Goal: Task Accomplishment & Management: Manage account settings

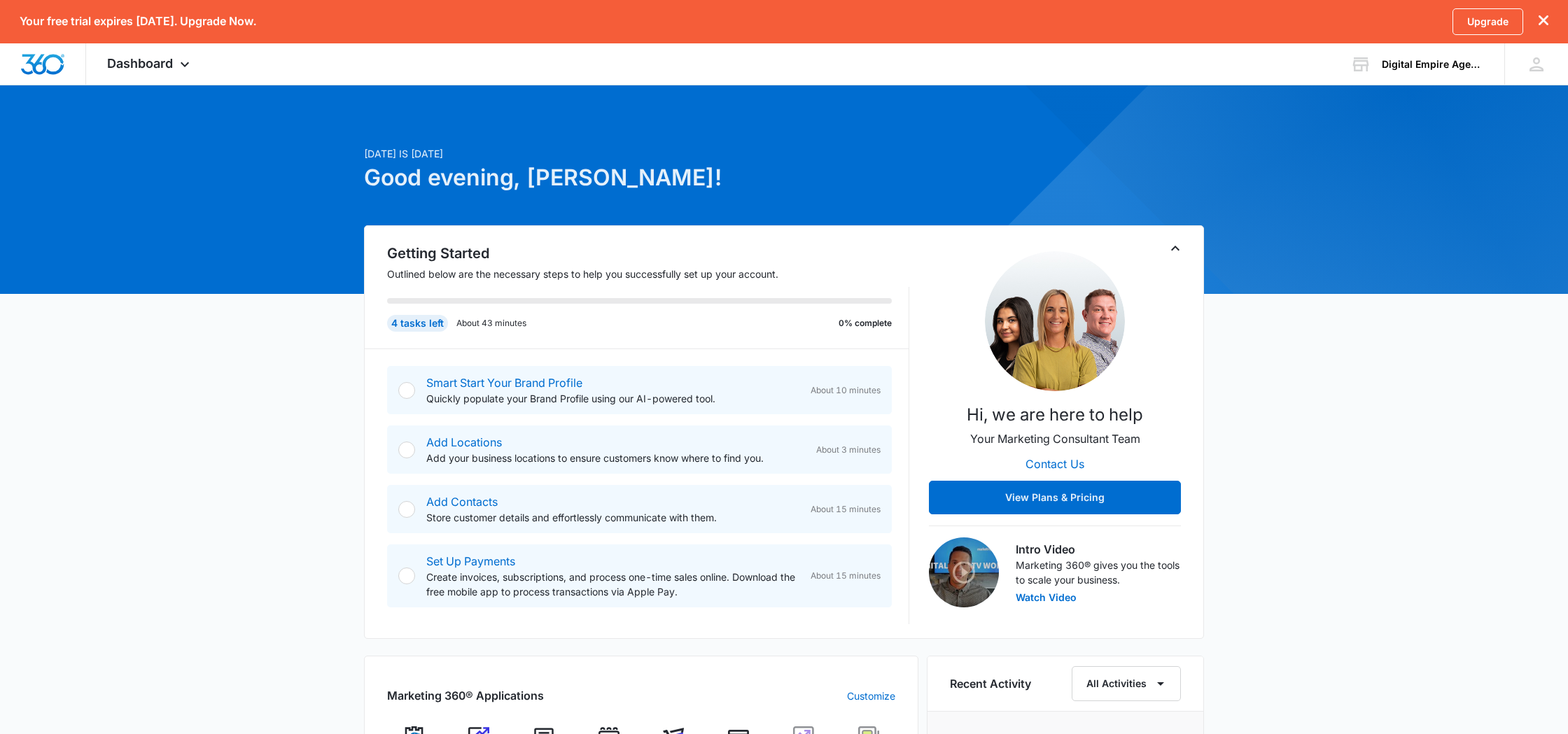
click at [805, 151] on p "[DATE] is [DATE]" at bounding box center [641, 153] width 555 height 15
click at [794, 174] on h1 "Good evening, [PERSON_NAME]!" at bounding box center [641, 178] width 555 height 33
click at [643, 267] on p "Outlined below are the necessary steps to help you successfully set up your acc…" at bounding box center [648, 274] width 522 height 15
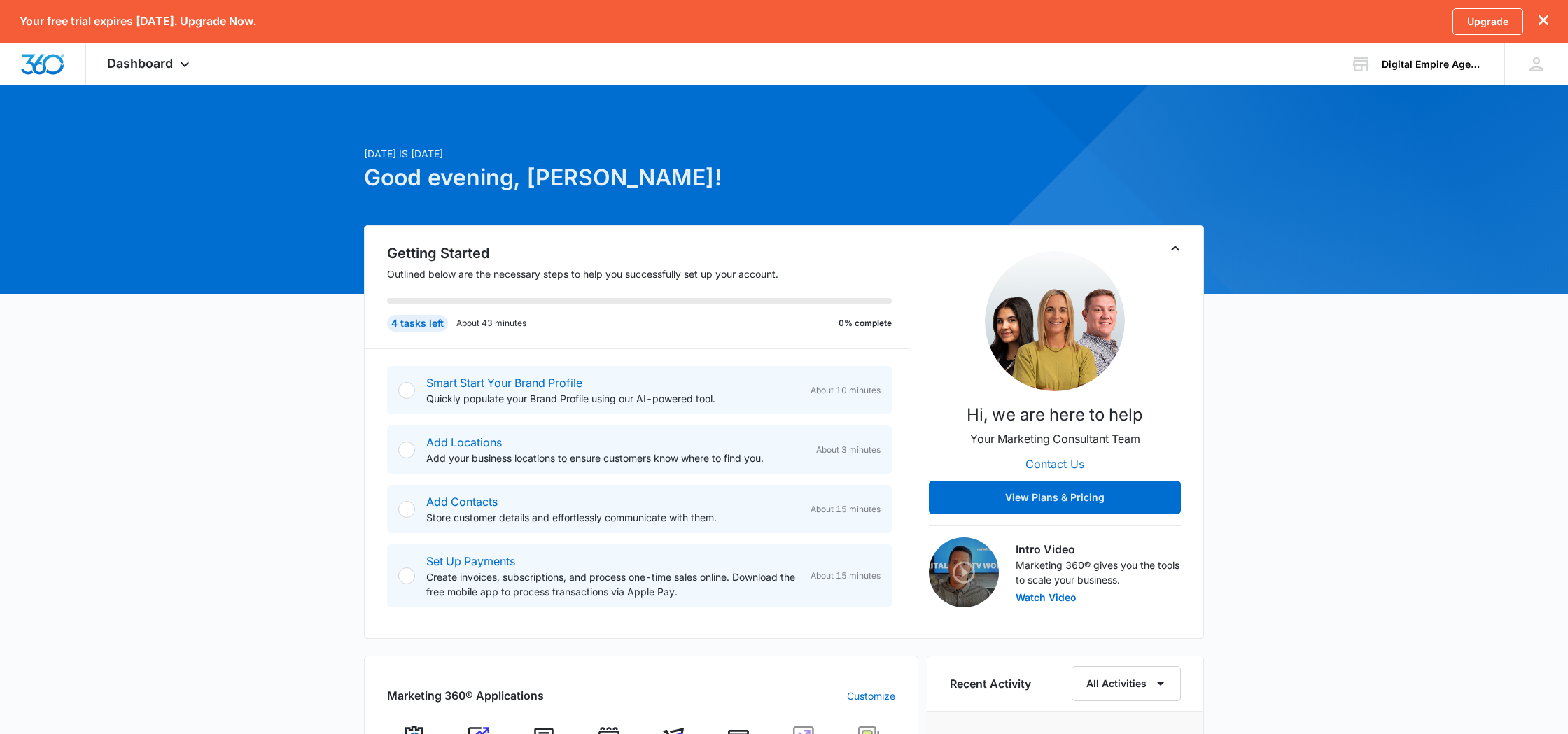
click at [761, 180] on h1 "Good evening, [PERSON_NAME]!" at bounding box center [641, 178] width 555 height 33
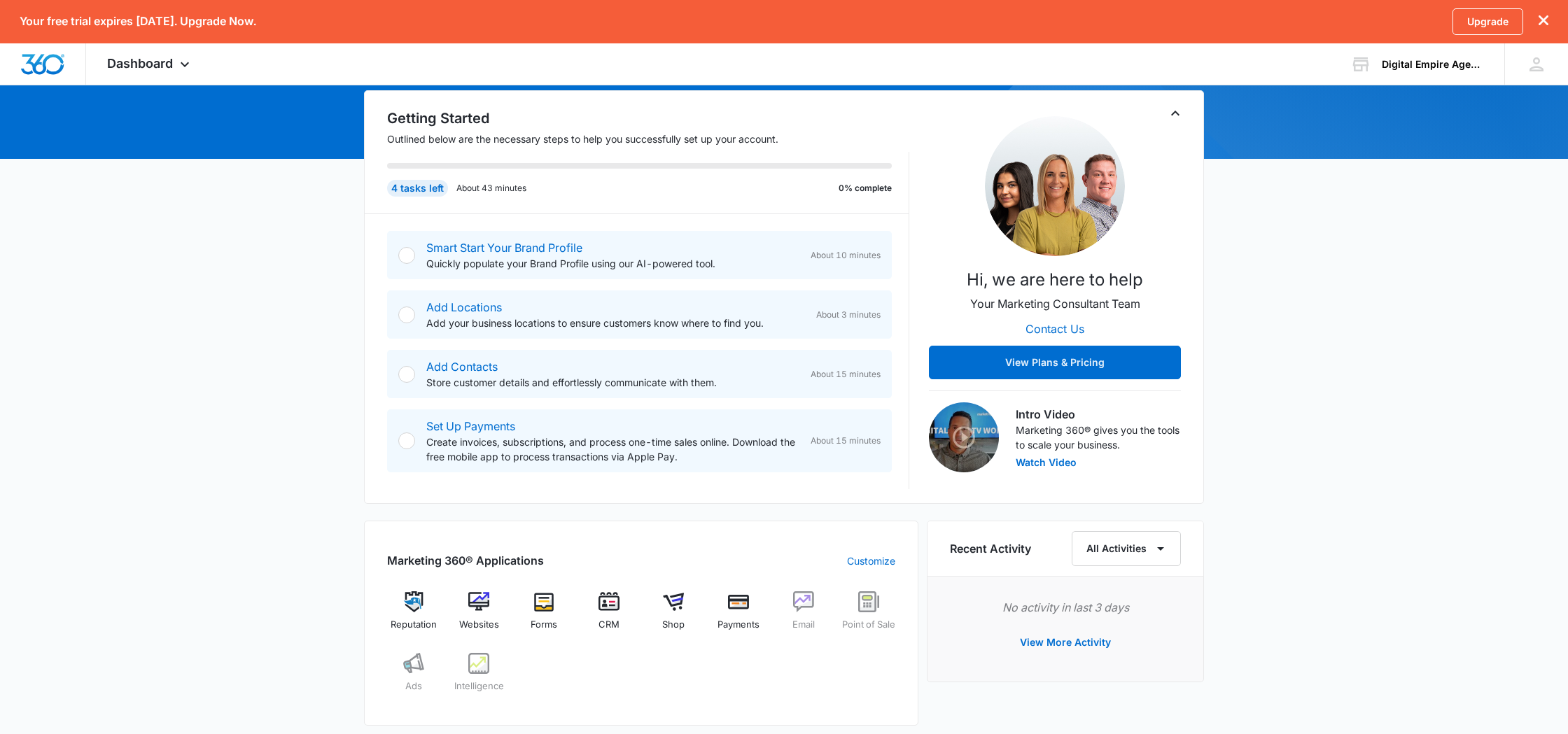
click at [757, 191] on div "4 tasks left About 43 minutes 0% complete" at bounding box center [640, 189] width 505 height 17
click at [794, 189] on div "4 tasks left About 43 minutes 0% complete" at bounding box center [640, 189] width 505 height 17
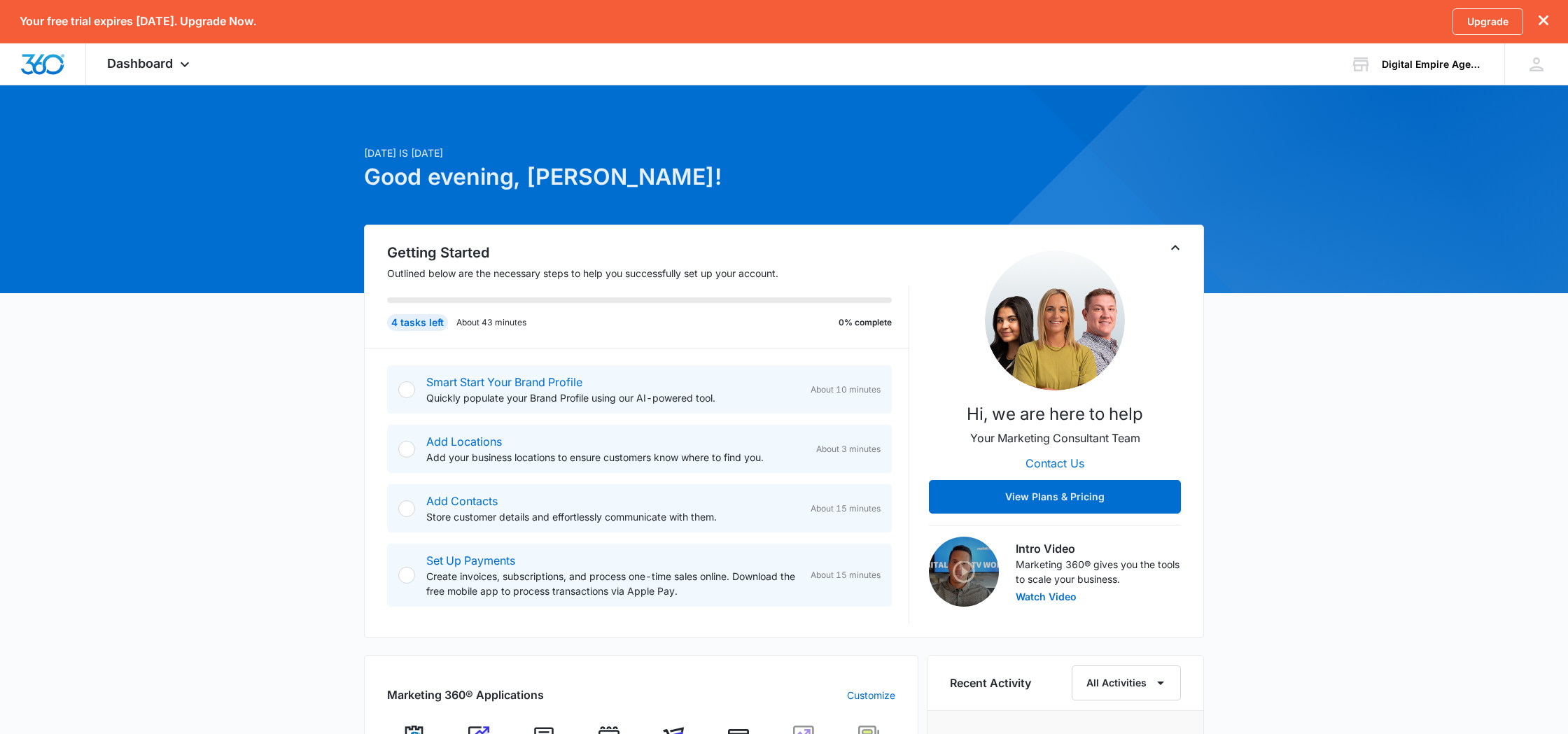
scroll to position [0, 0]
click at [177, 70] on icon at bounding box center [185, 68] width 17 height 17
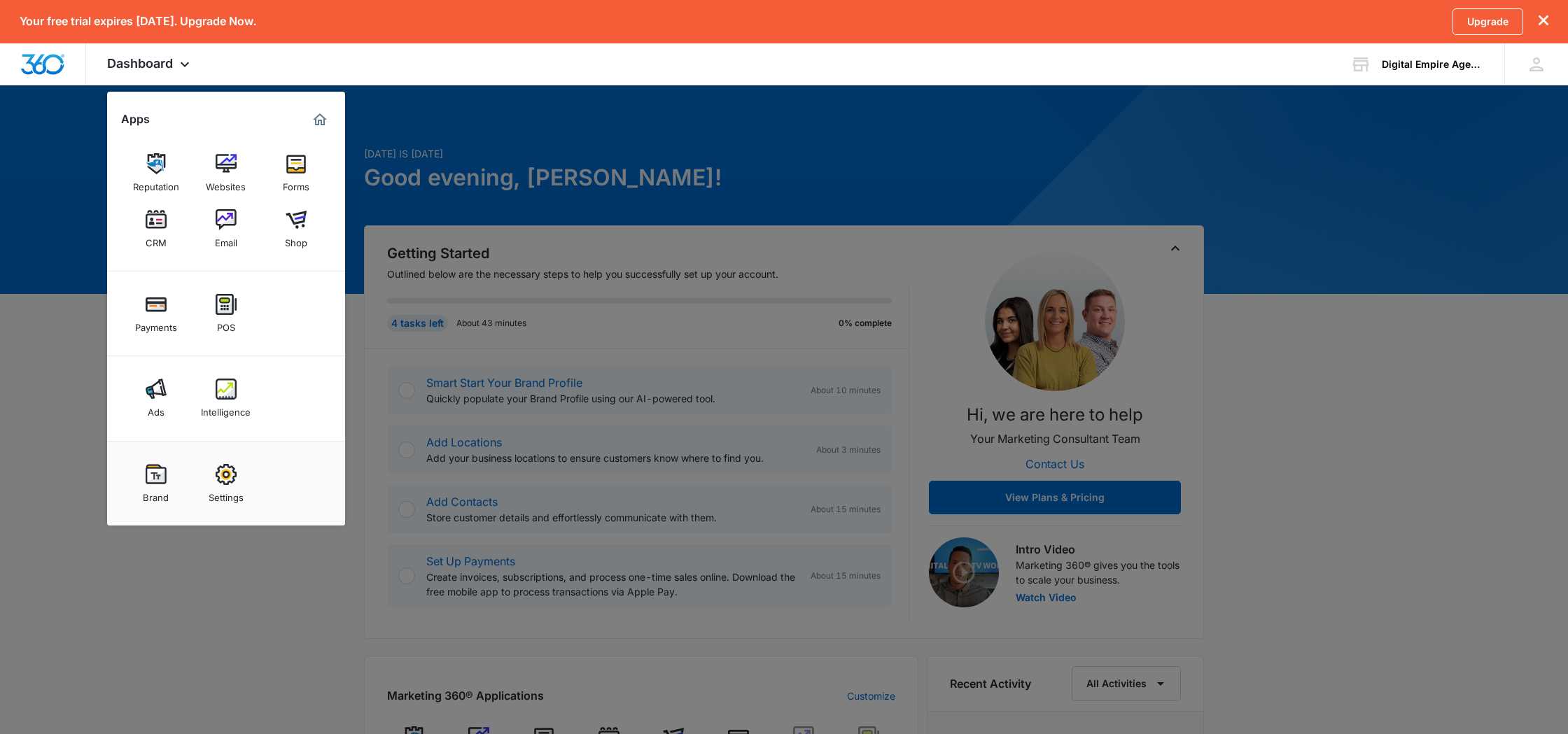
click at [816, 130] on div at bounding box center [784, 367] width 1568 height 734
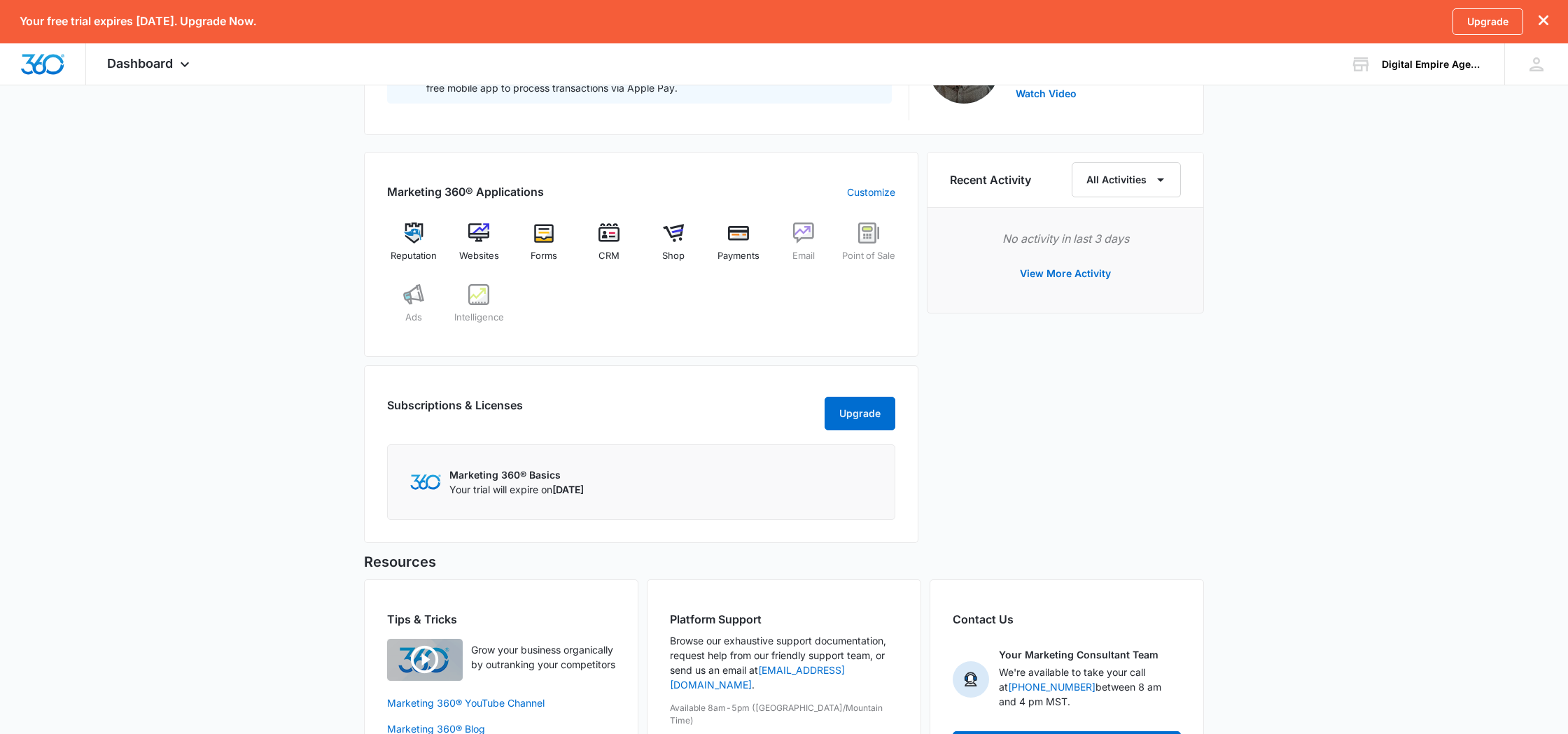
scroll to position [573, 0]
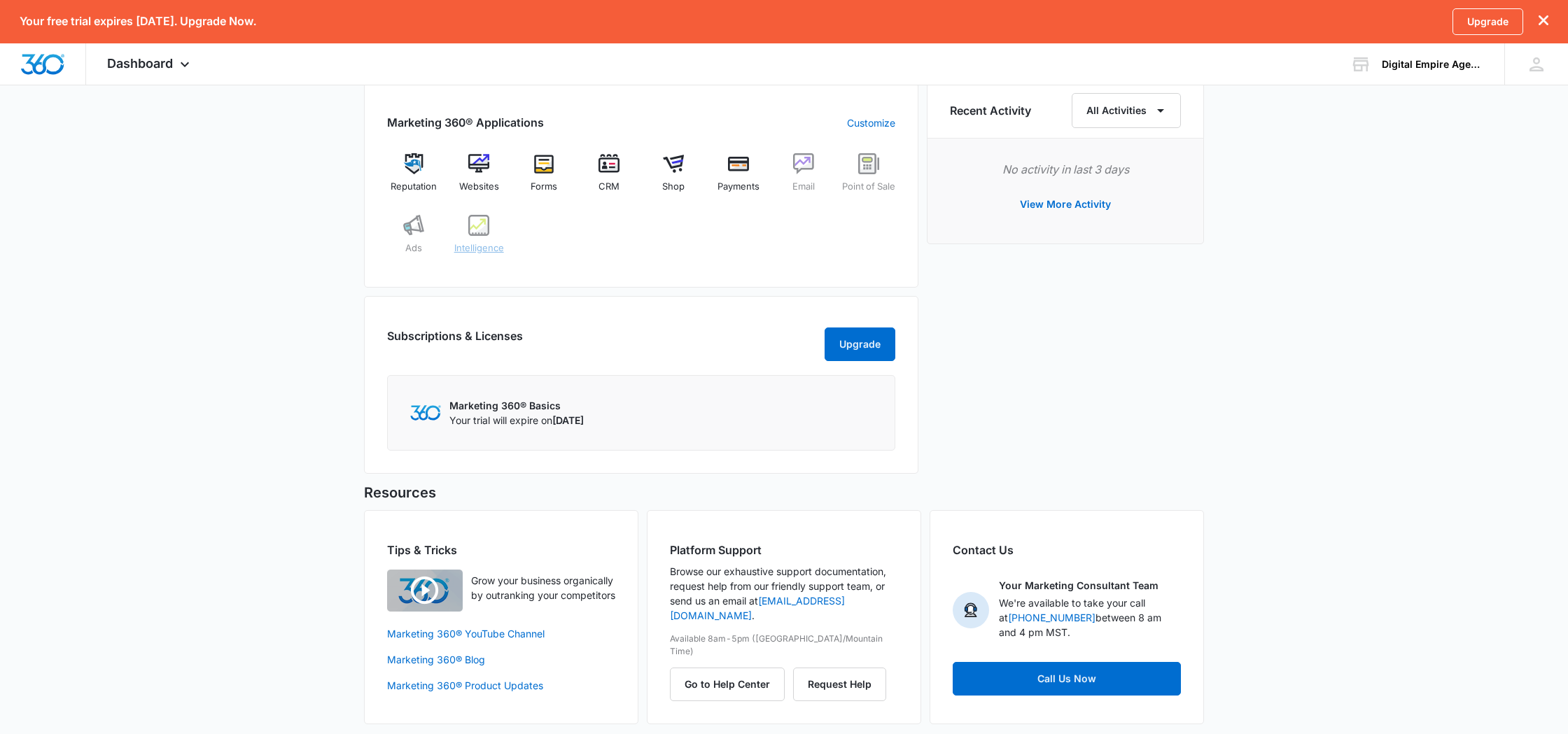
click at [459, 245] on div "Intelligence" at bounding box center [479, 240] width 54 height 51
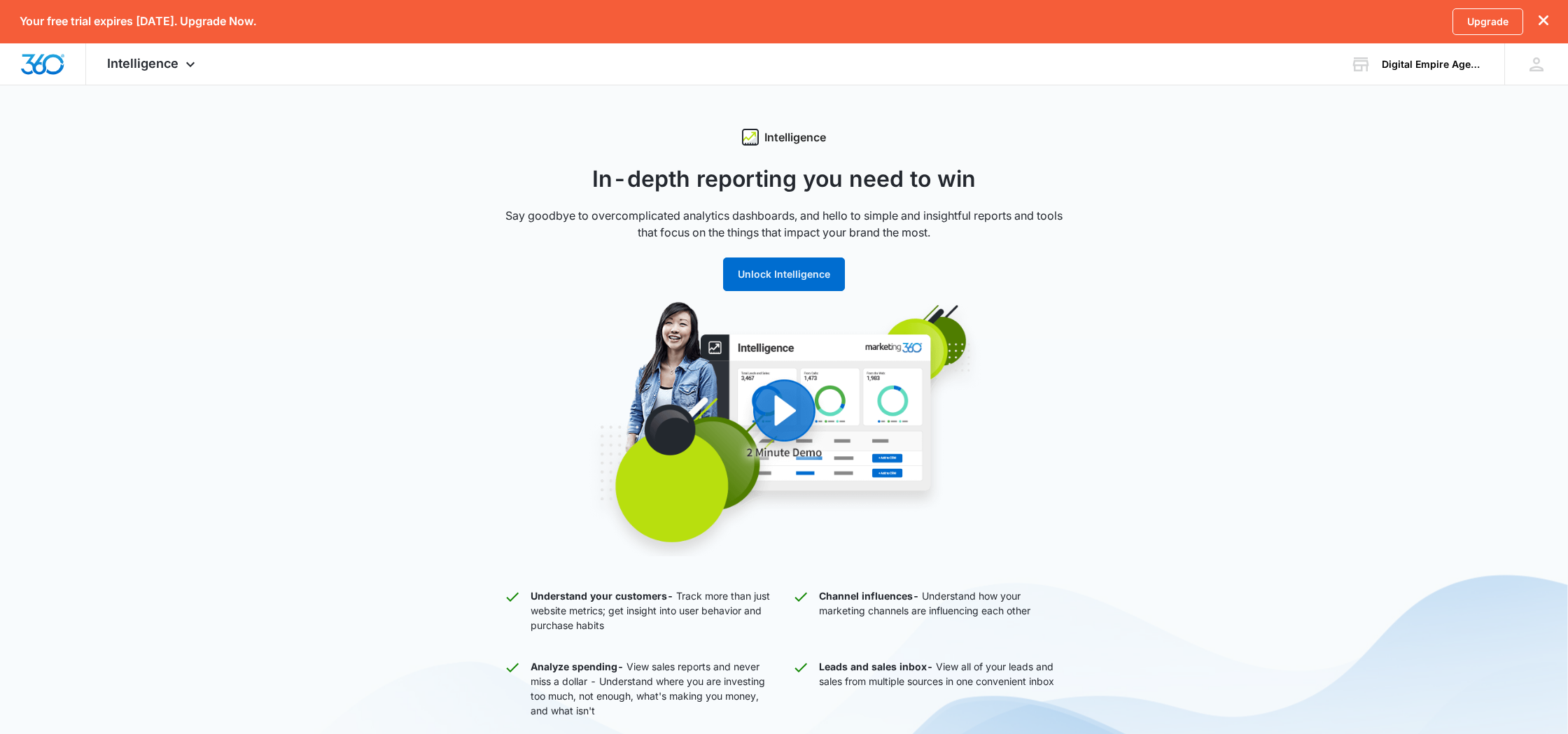
click at [529, 130] on div "Intelligence" at bounding box center [784, 137] width 560 height 17
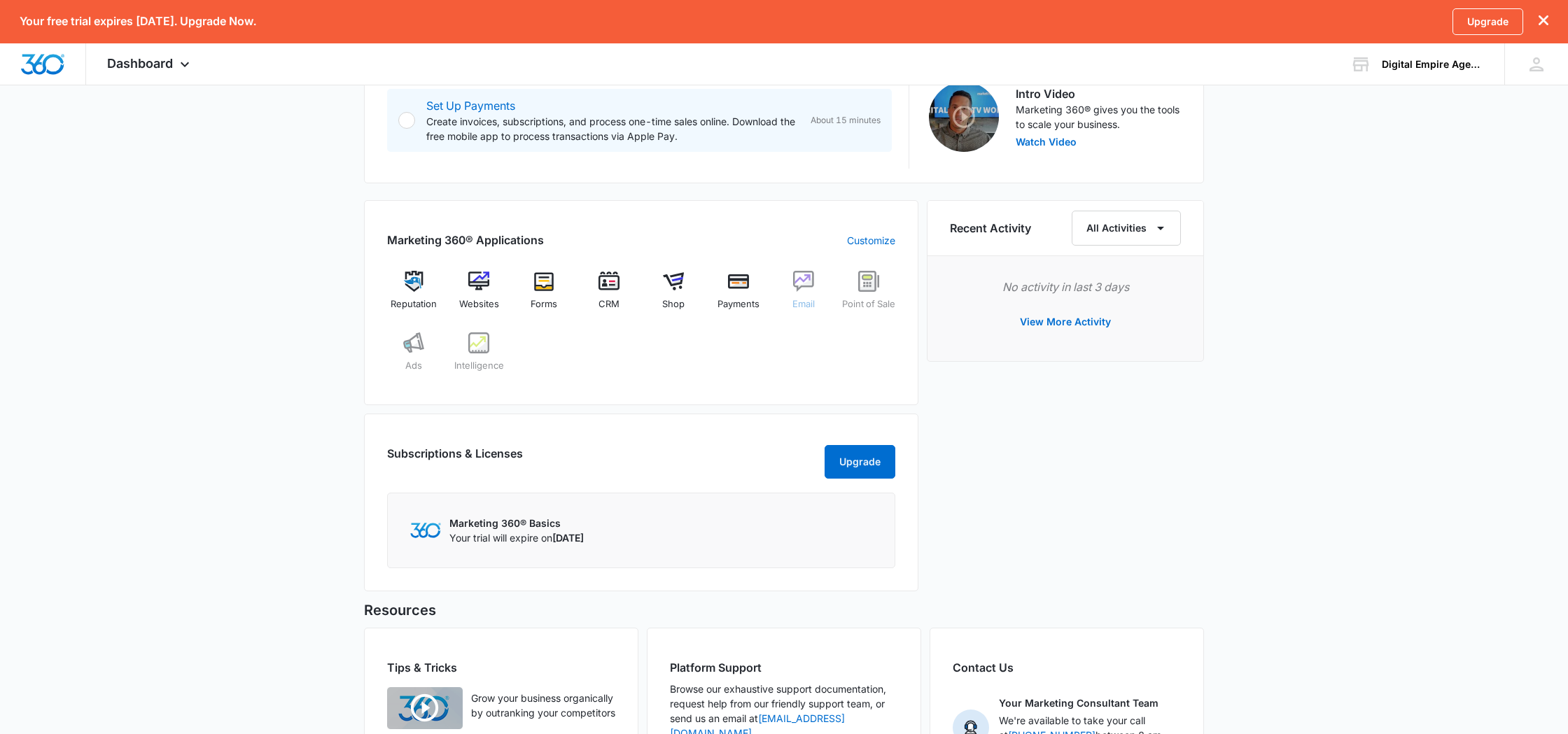
scroll to position [593, 0]
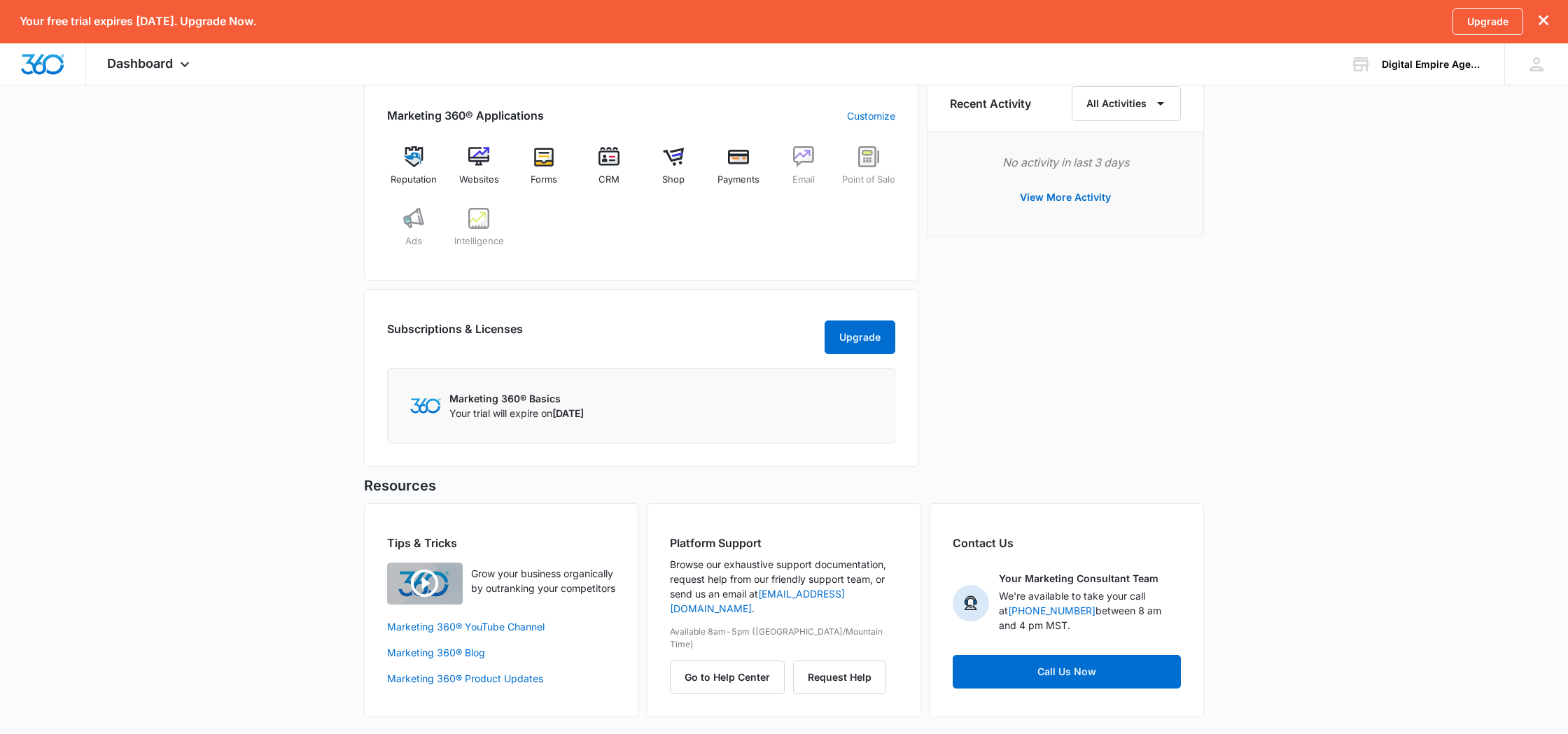
click at [760, 565] on p "Browse our exhaustive support documentation, request help from our friendly sup…" at bounding box center [784, 586] width 228 height 58
click at [859, 525] on div "Platform Support Browse our exhaustive support documentation, request help from…" at bounding box center [784, 610] width 275 height 214
click at [1055, 543] on h2 "Contact Us" at bounding box center [1067, 543] width 228 height 17
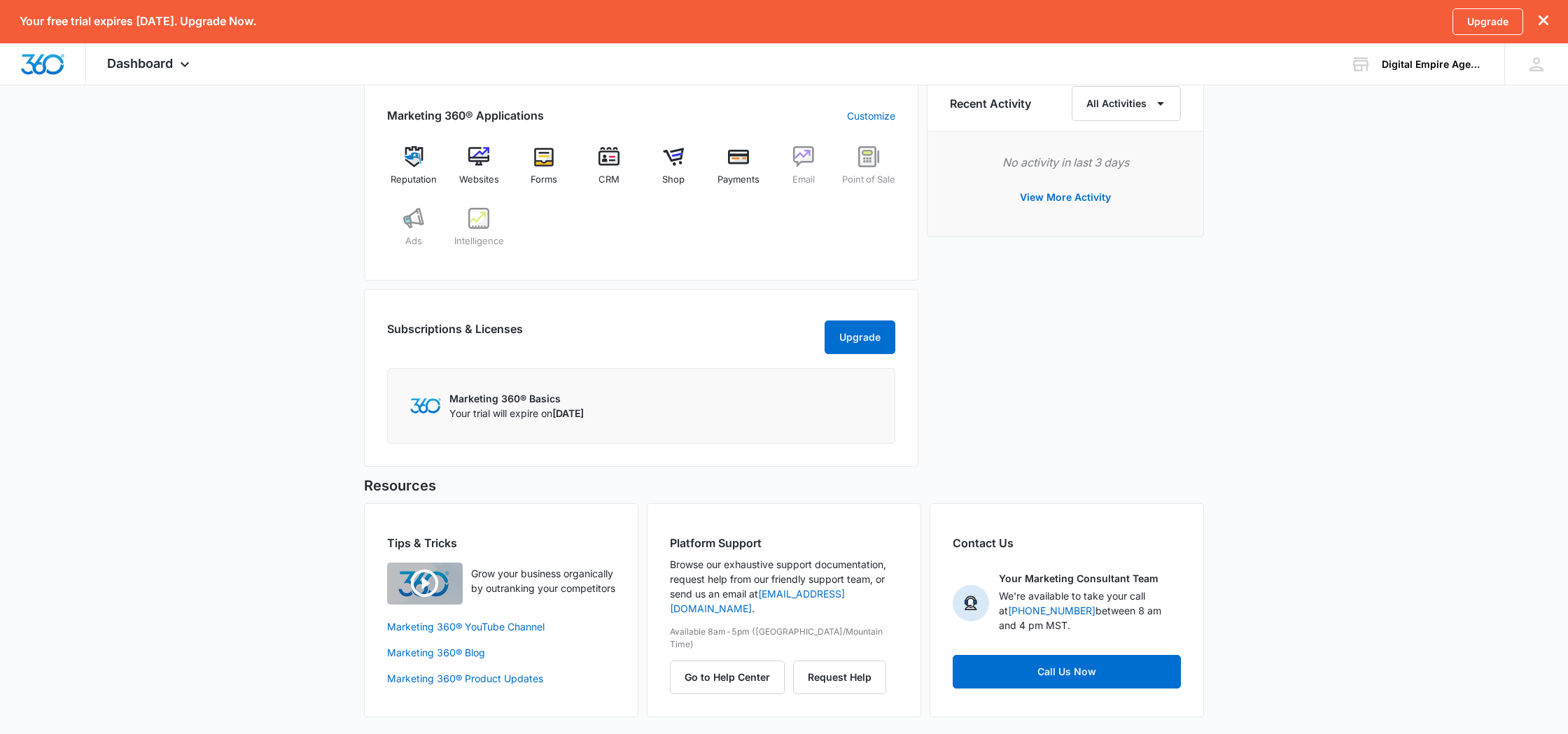
click at [1213, 423] on div "[DATE] is [DATE] Good evening, [PERSON_NAME]! Contacts You have no contacts Get…" at bounding box center [784, 127] width 1568 height 1213
click at [529, 592] on p "Grow your business organically by outranking your competitors" at bounding box center [544, 581] width 144 height 29
click at [419, 584] on img "button" at bounding box center [425, 584] width 76 height 42
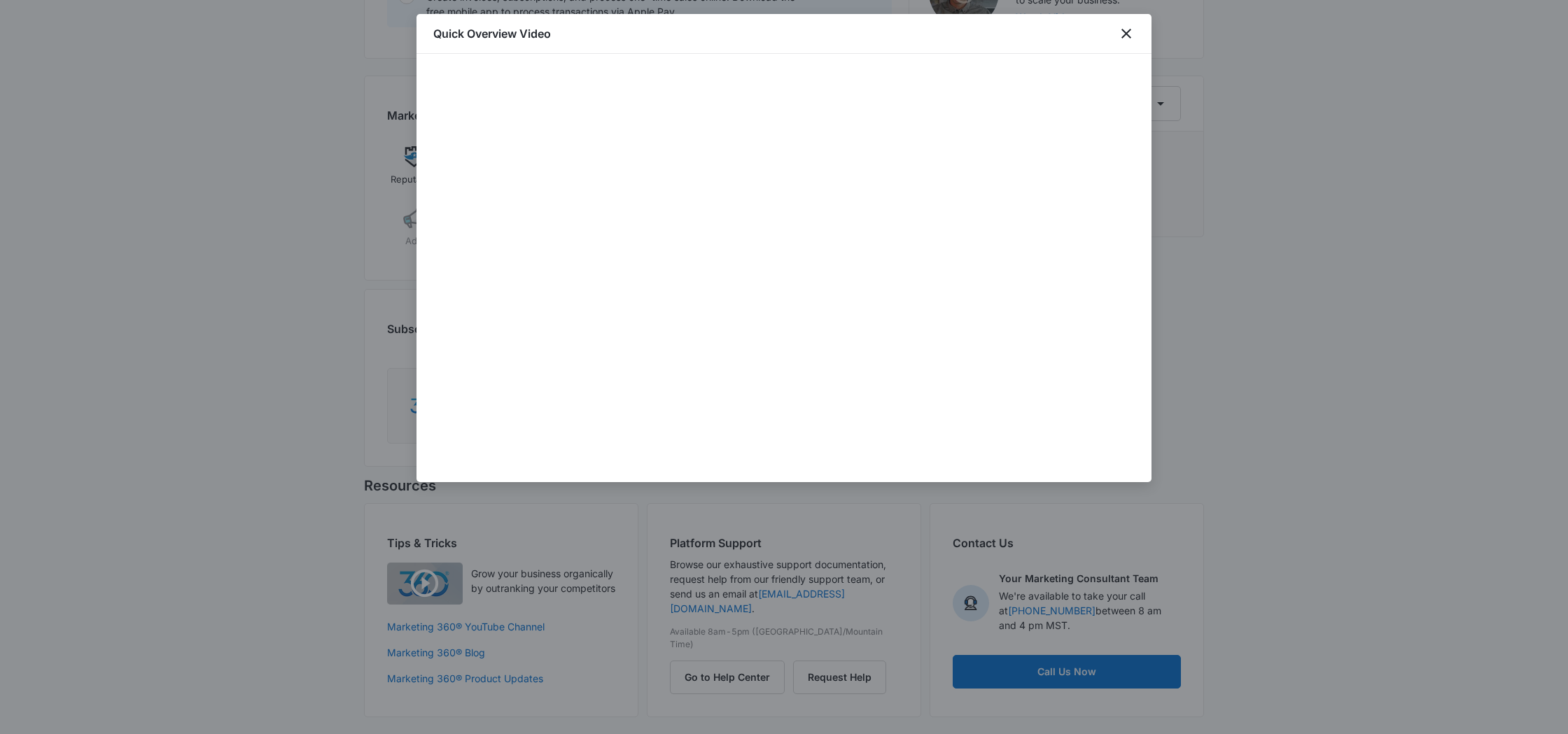
click at [337, 264] on div at bounding box center [784, 367] width 1568 height 734
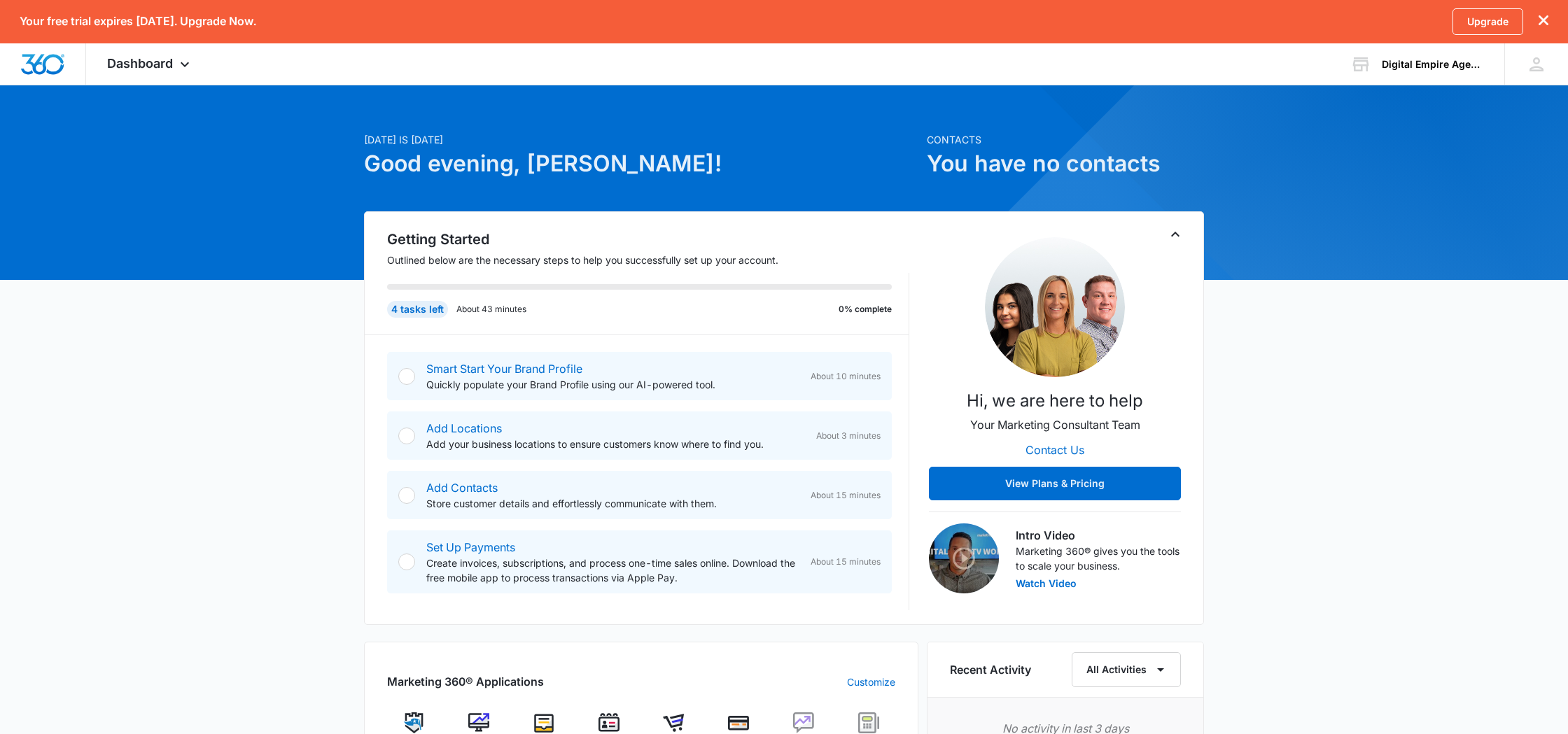
scroll to position [0, 0]
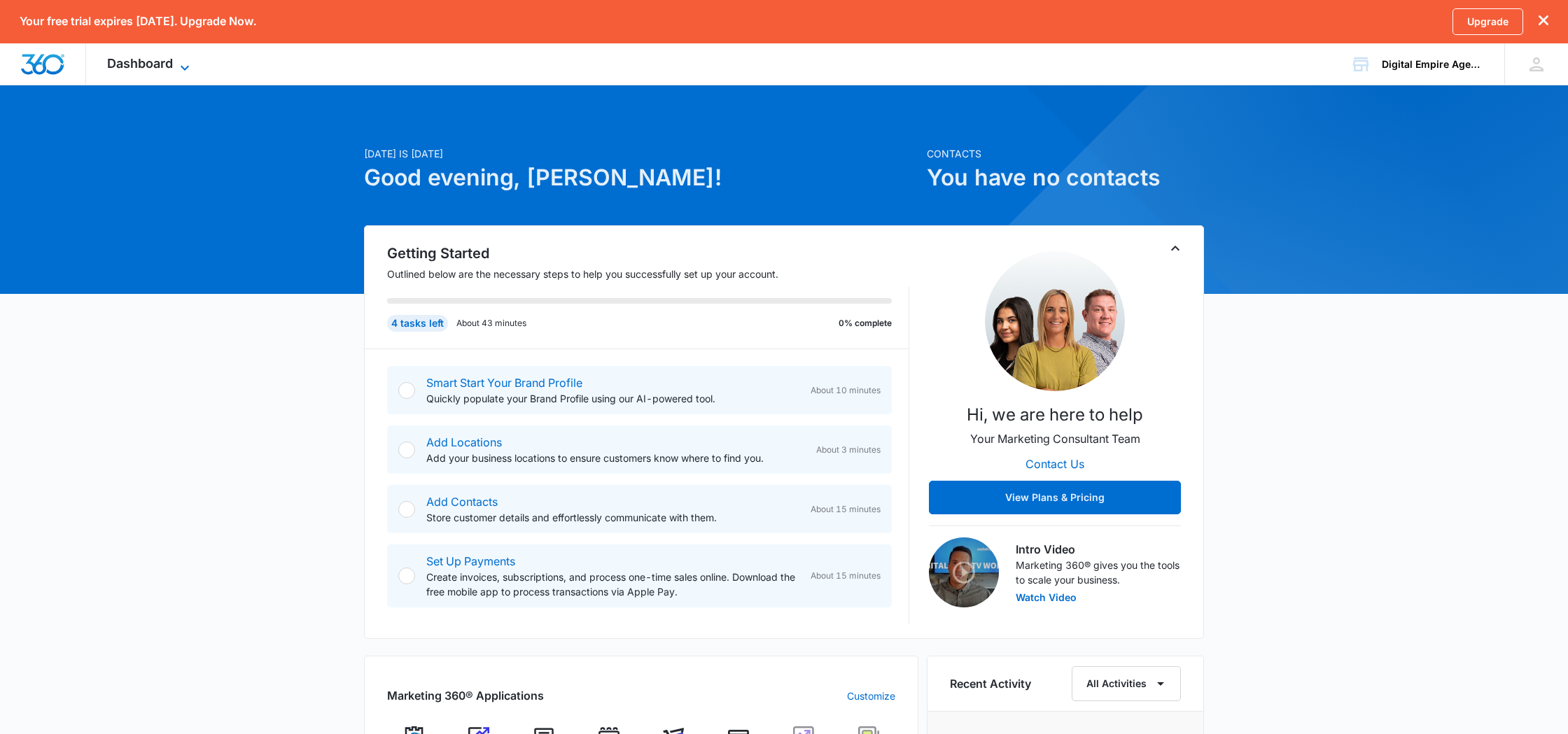
drag, startPoint x: 99, startPoint y: 56, endPoint x: 152, endPoint y: 63, distance: 53.5
click at [113, 57] on div "Dashboard Apps Reputation Websites Forms CRM Email Shop Payments POS Ads Intell…" at bounding box center [149, 64] width 128 height 41
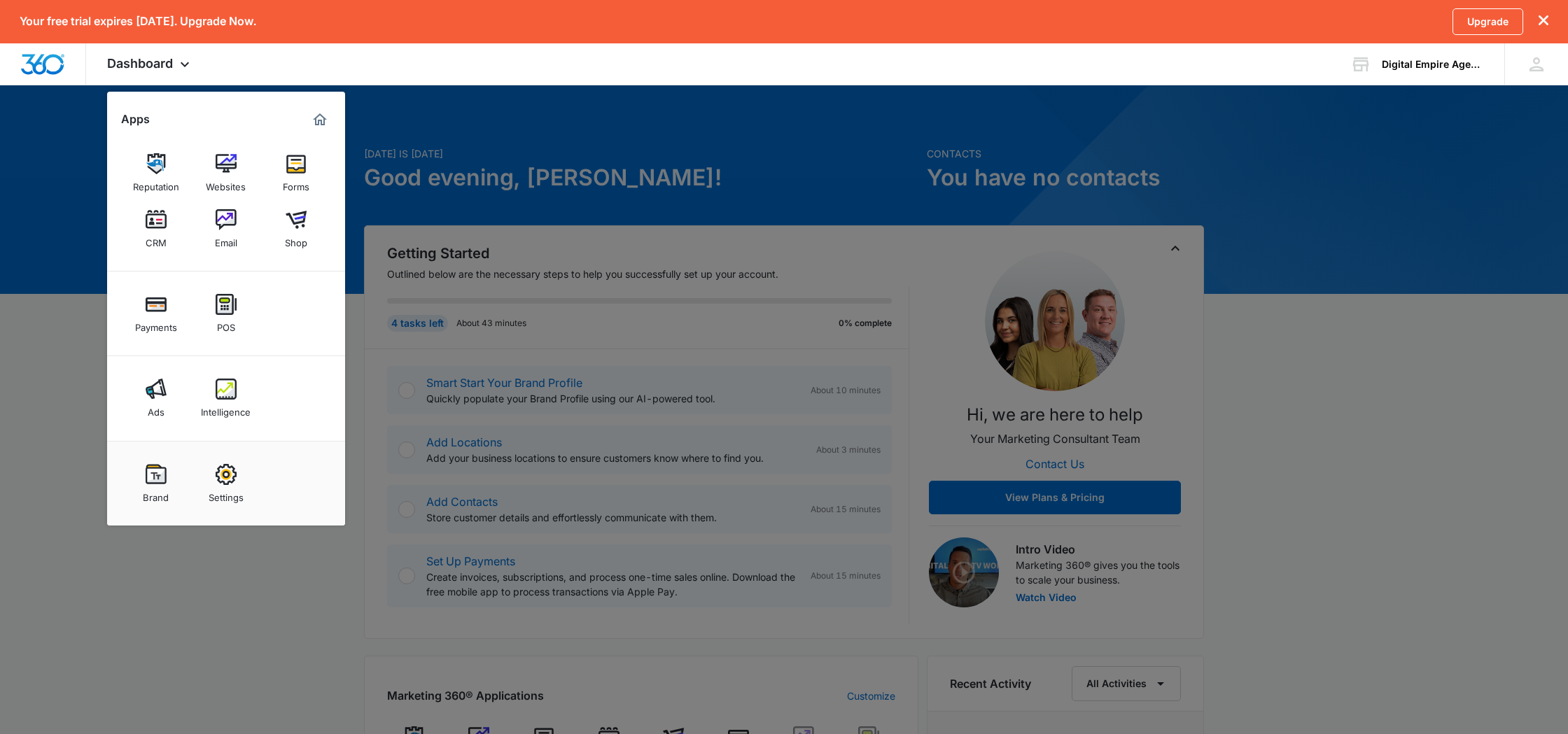
click at [654, 143] on div at bounding box center [784, 367] width 1568 height 734
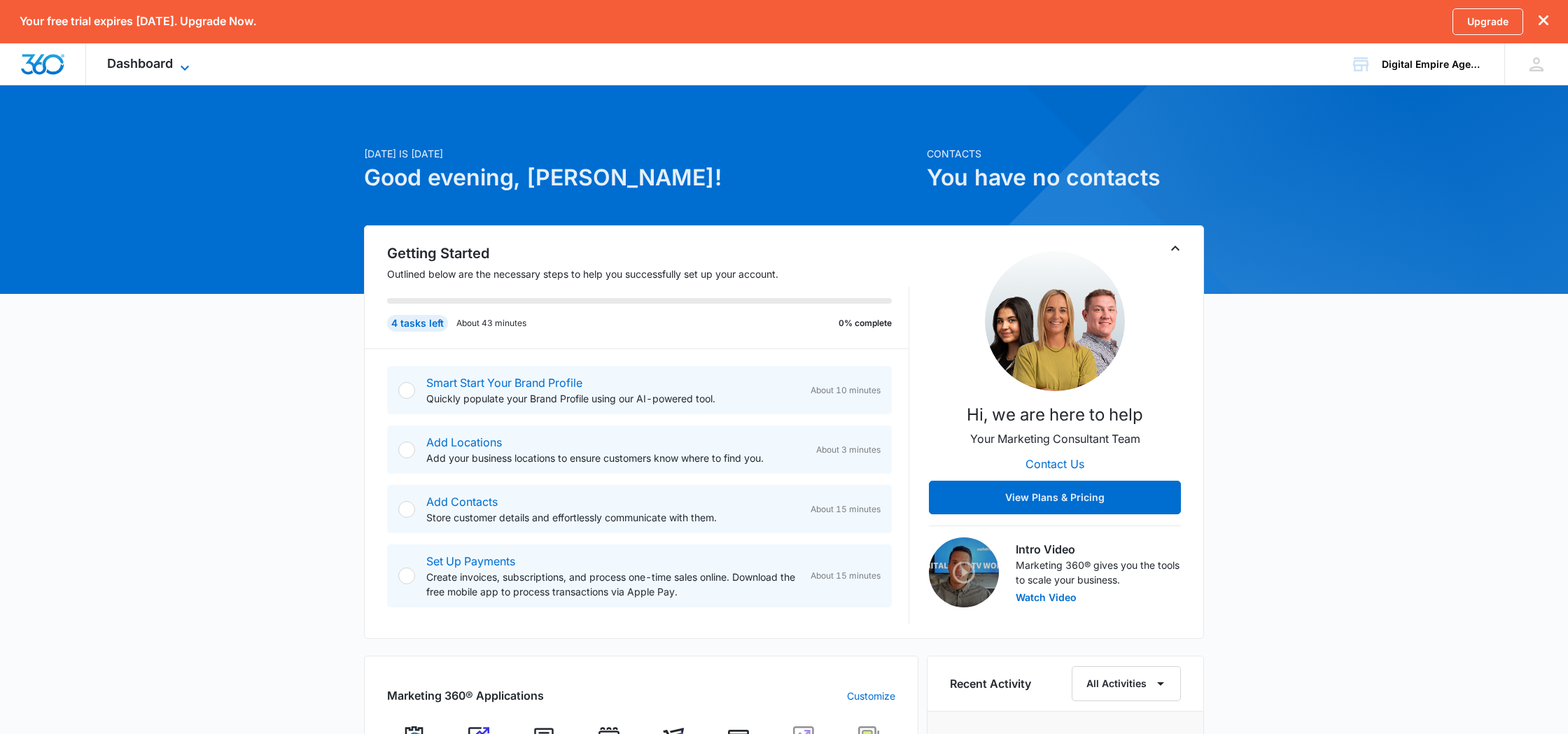
click at [185, 66] on icon at bounding box center [185, 68] width 17 height 17
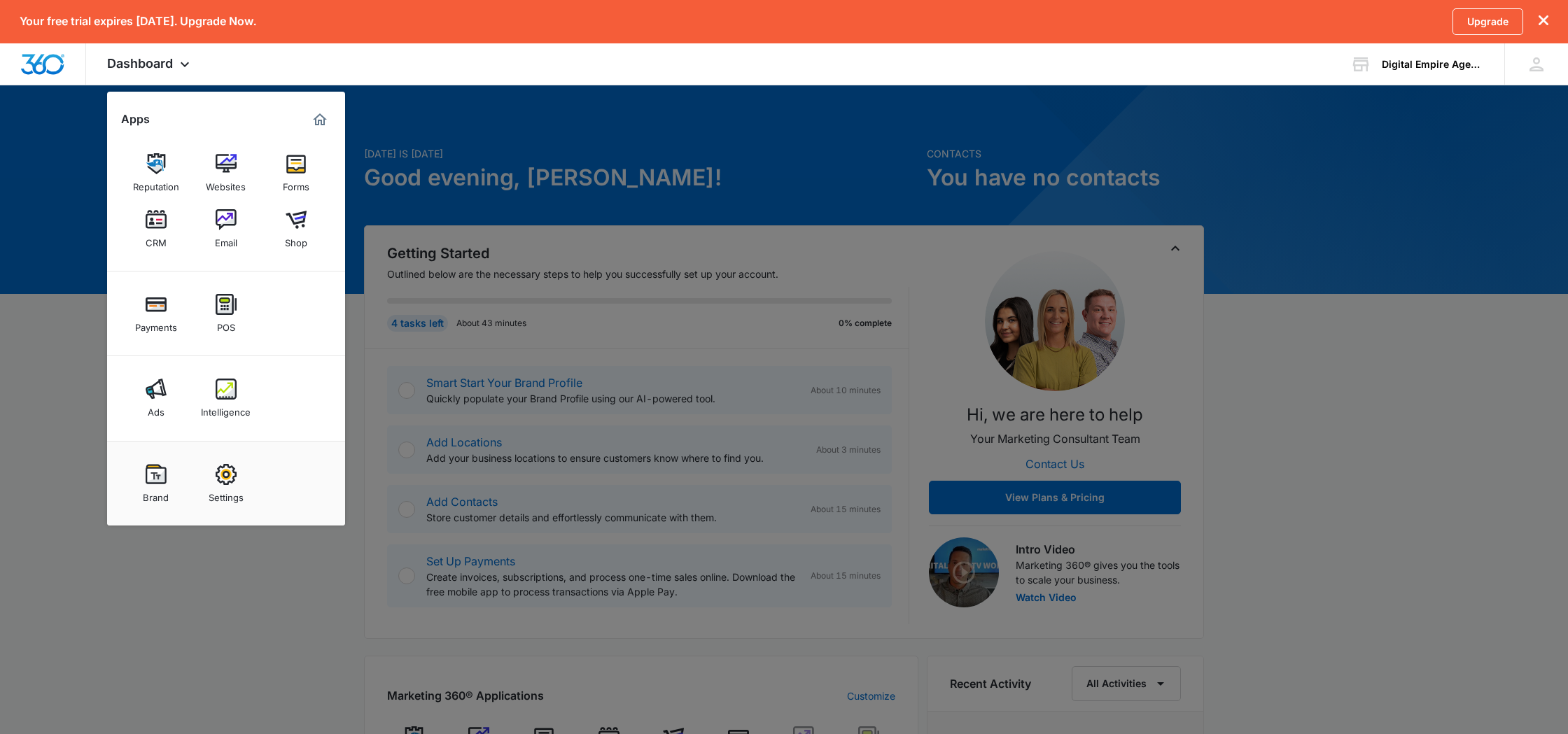
click at [152, 167] on img at bounding box center [156, 164] width 21 height 21
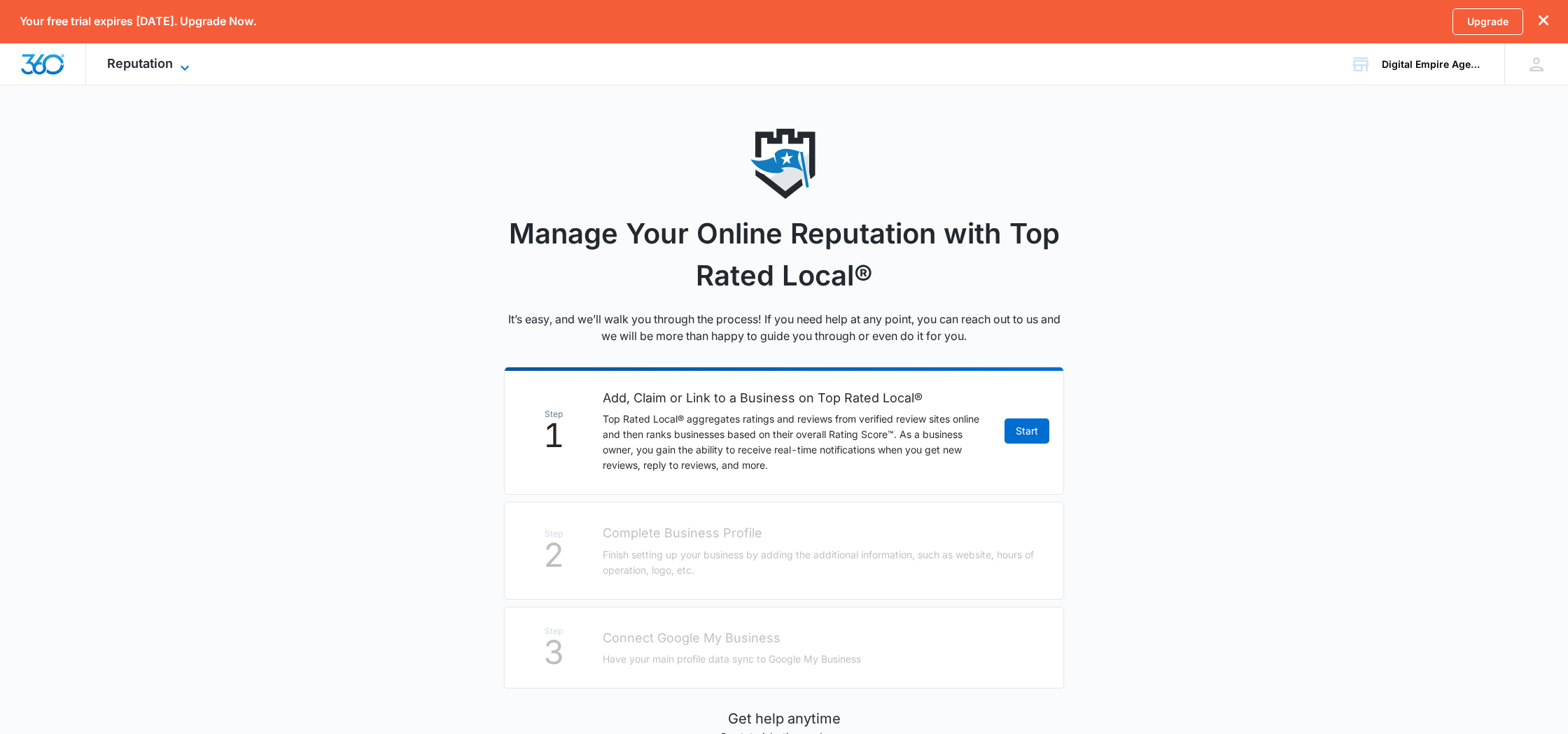
click at [116, 58] on span "Reputation" at bounding box center [140, 63] width 66 height 15
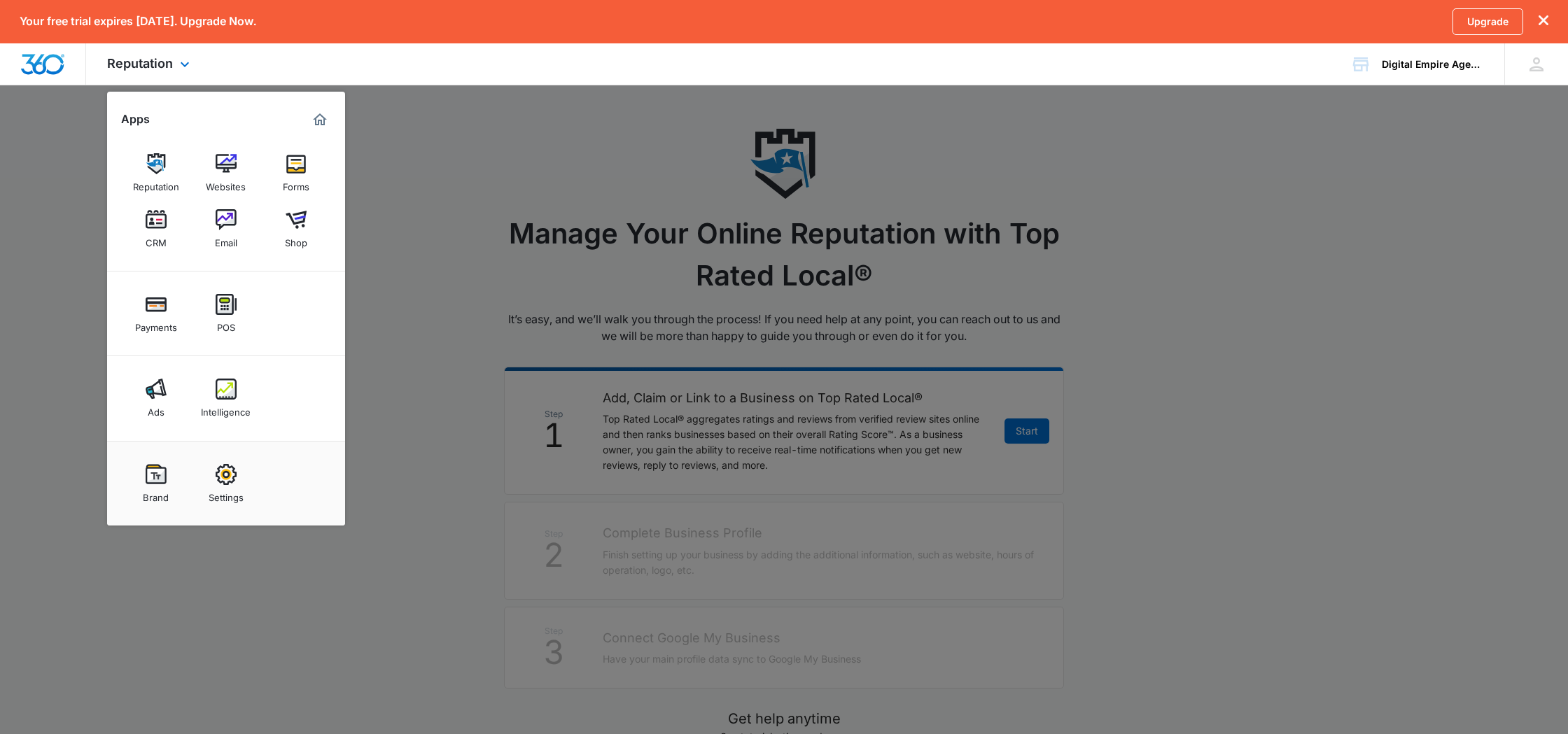
drag, startPoint x: 262, startPoint y: 298, endPoint x: 254, endPoint y: 298, distance: 8.0
click at [262, 298] on div "Payments POS" at bounding box center [226, 313] width 238 height 85
drag, startPoint x: 659, startPoint y: 146, endPoint x: 247, endPoint y: 13, distance: 432.9
click at [659, 146] on div at bounding box center [784, 367] width 1568 height 734
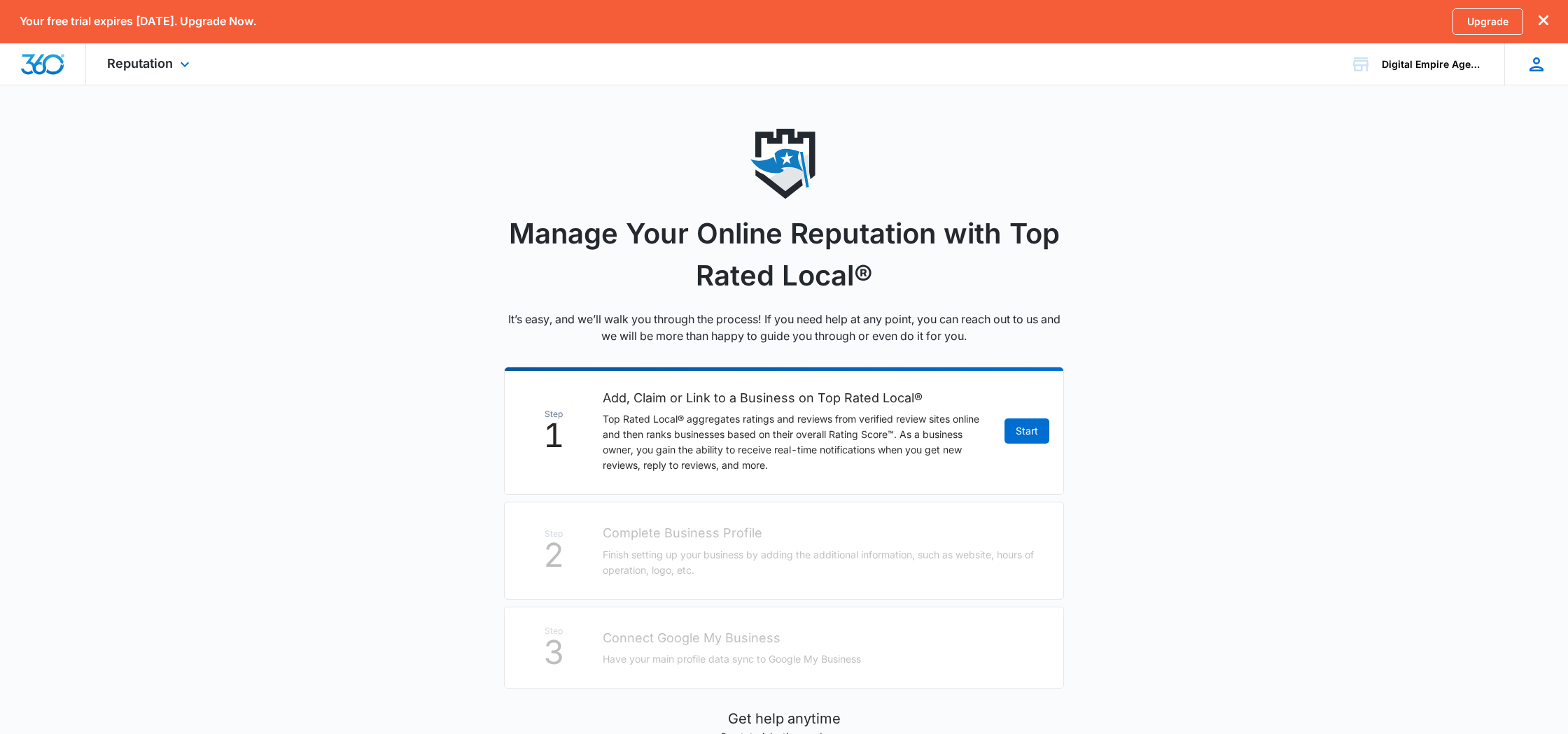
click at [1523, 70] on div "JS [PERSON_NAME] [EMAIL_ADDRESS][DOMAIN_NAME] My Profile Notifications Support …" at bounding box center [1536, 64] width 64 height 41
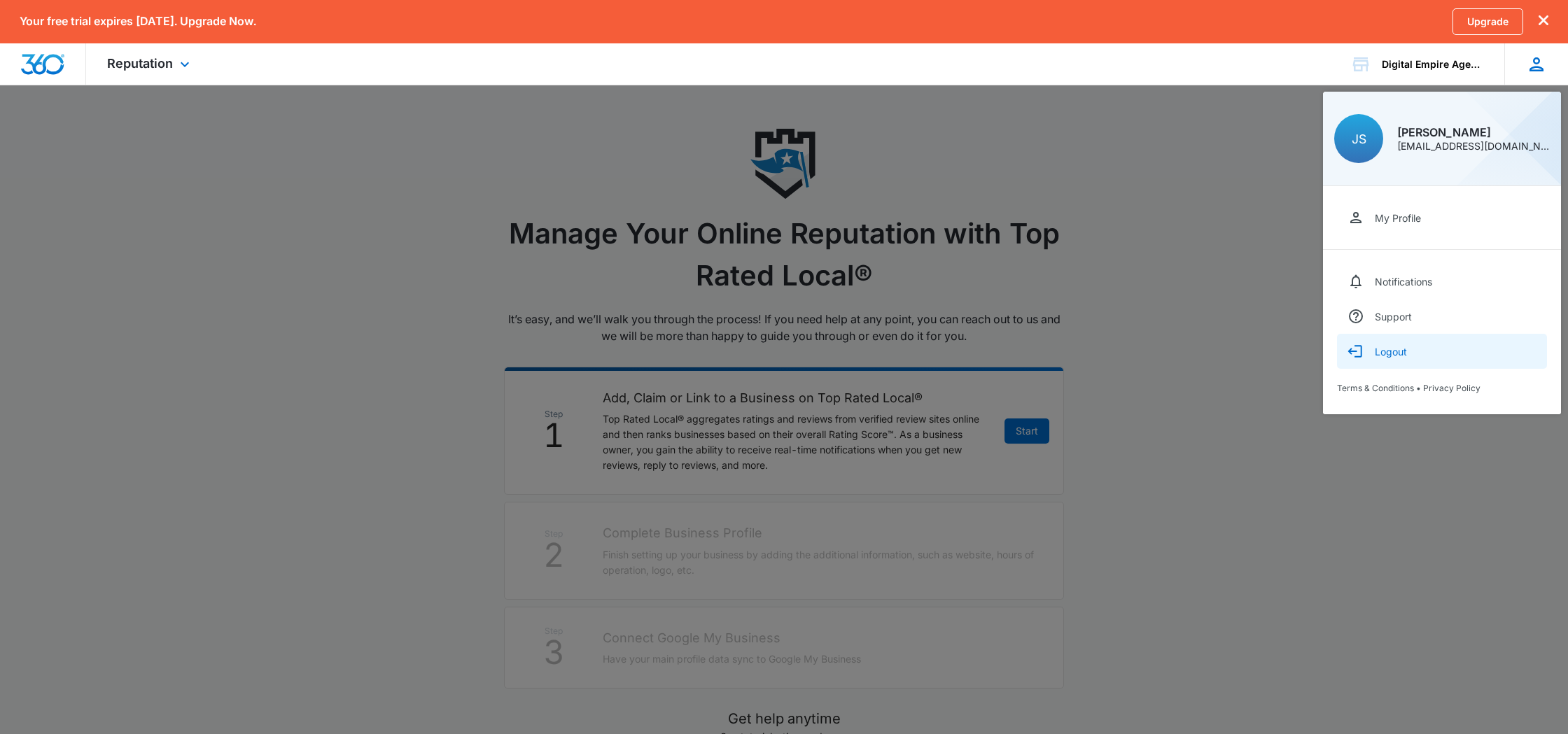
click at [1411, 360] on button "Logout" at bounding box center [1442, 351] width 210 height 35
